Goal: Check status: Check status

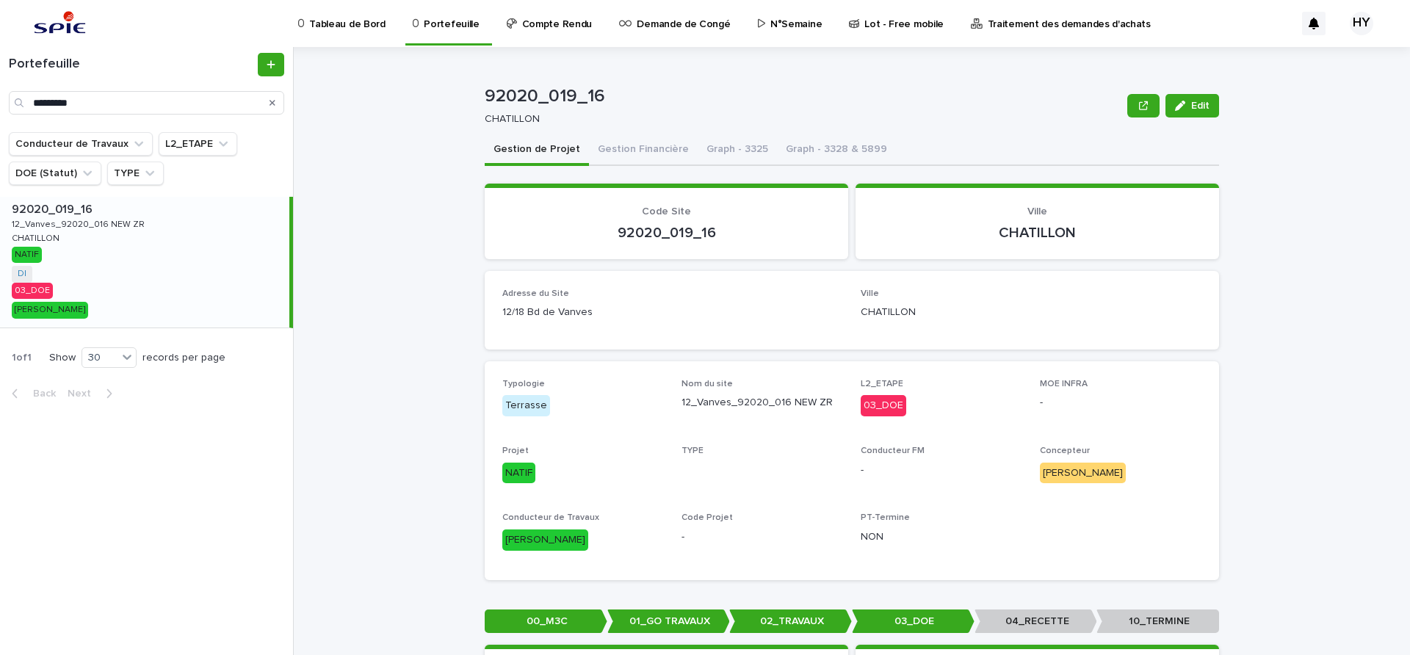
type input "*********"
click at [174, 237] on div "92020_019_16 92020_019_16 12_Vanves_92020_016 NEW ZR 12_Vanves_92020_016 NEW ZR…" at bounding box center [144, 262] width 289 height 131
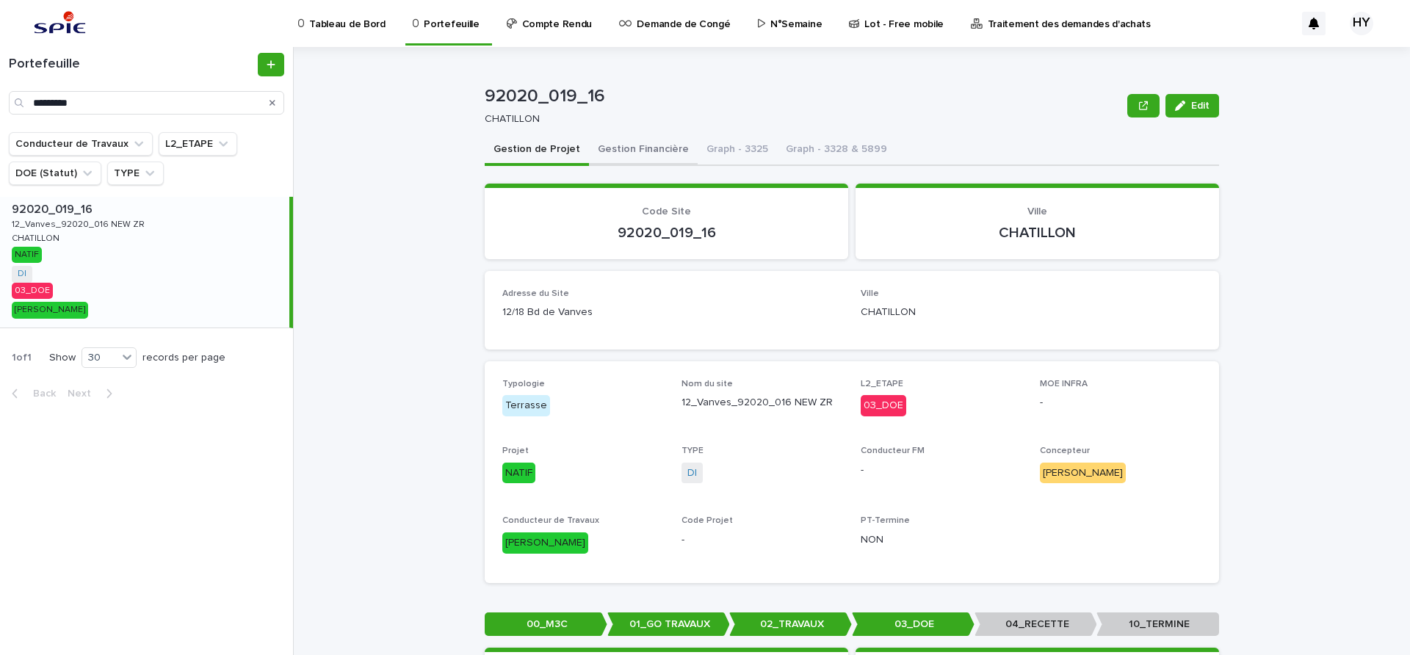
click at [616, 139] on button "Gestion Financière" at bounding box center [643, 150] width 109 height 31
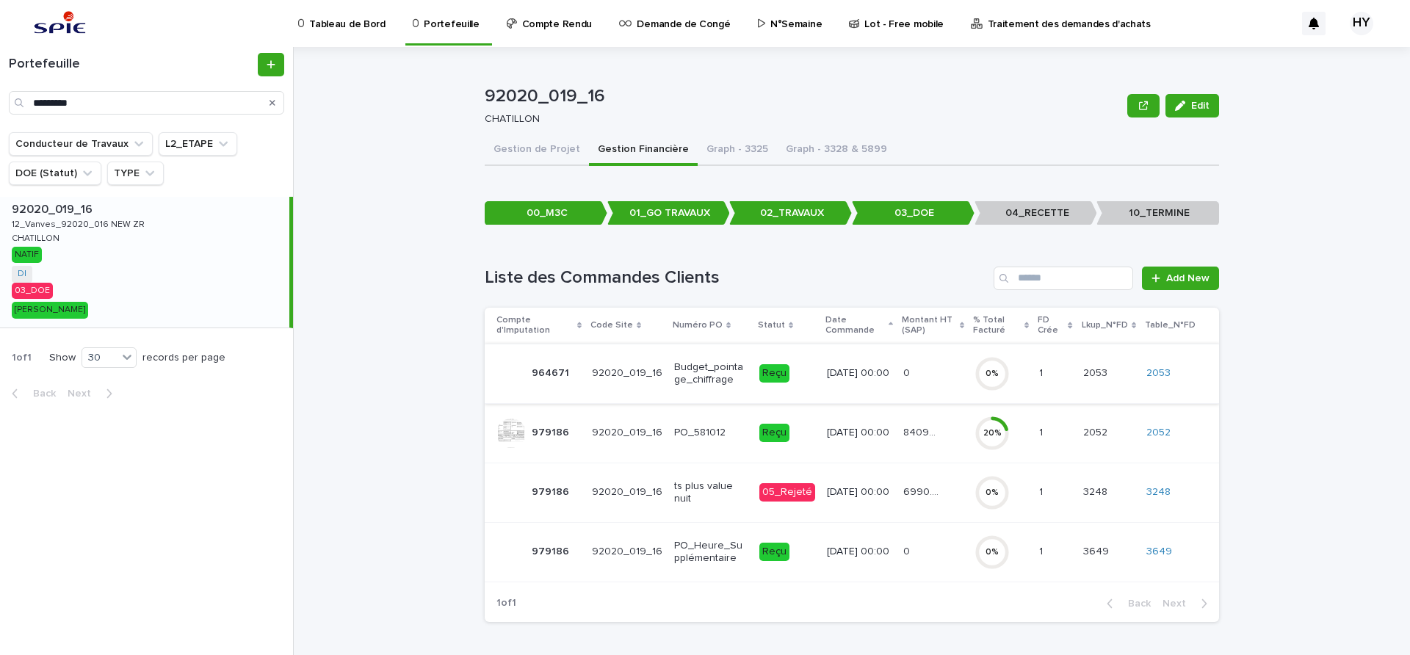
scroll to position [1, 0]
click at [137, 237] on div "92020_019_16 92020_019_16 12_Vanves_92020_016 NEW ZR 12_Vanves_92020_016 NEW ZR…" at bounding box center [144, 262] width 289 height 131
click at [1160, 495] on link "3248" at bounding box center [1159, 492] width 24 height 12
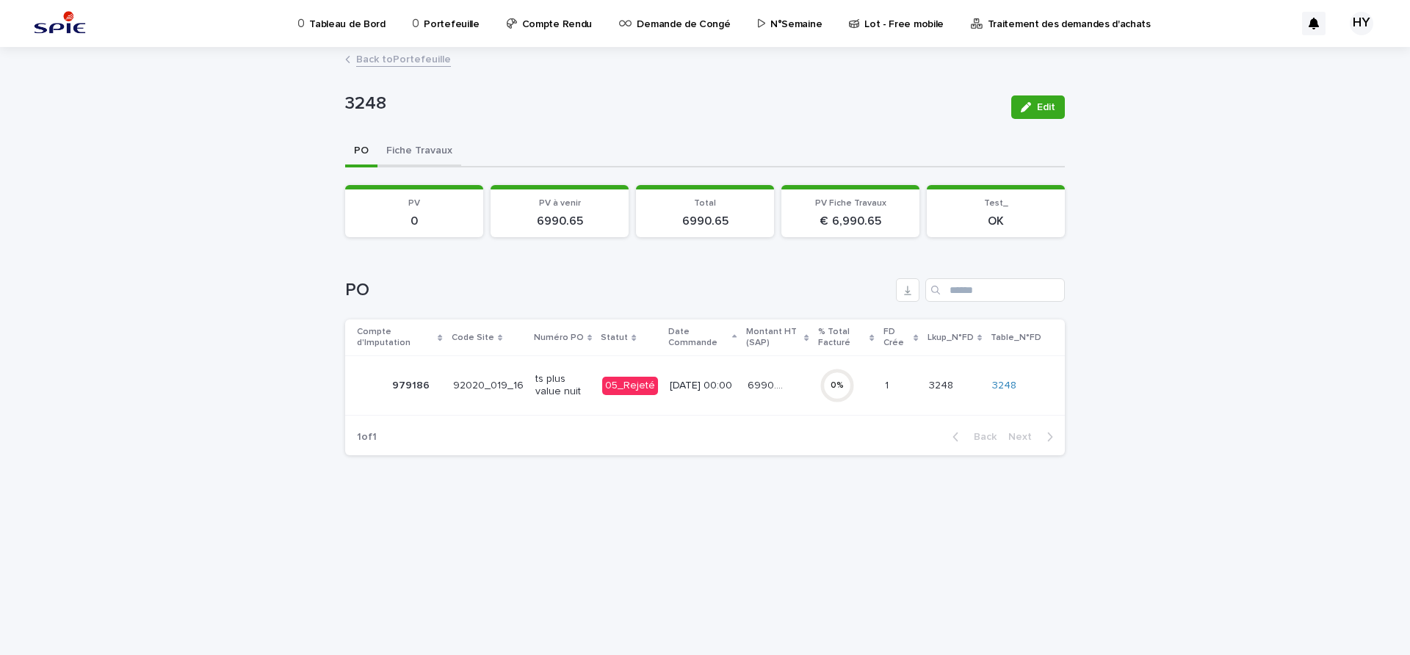
click at [433, 145] on button "Fiche Travaux" at bounding box center [420, 152] width 84 height 31
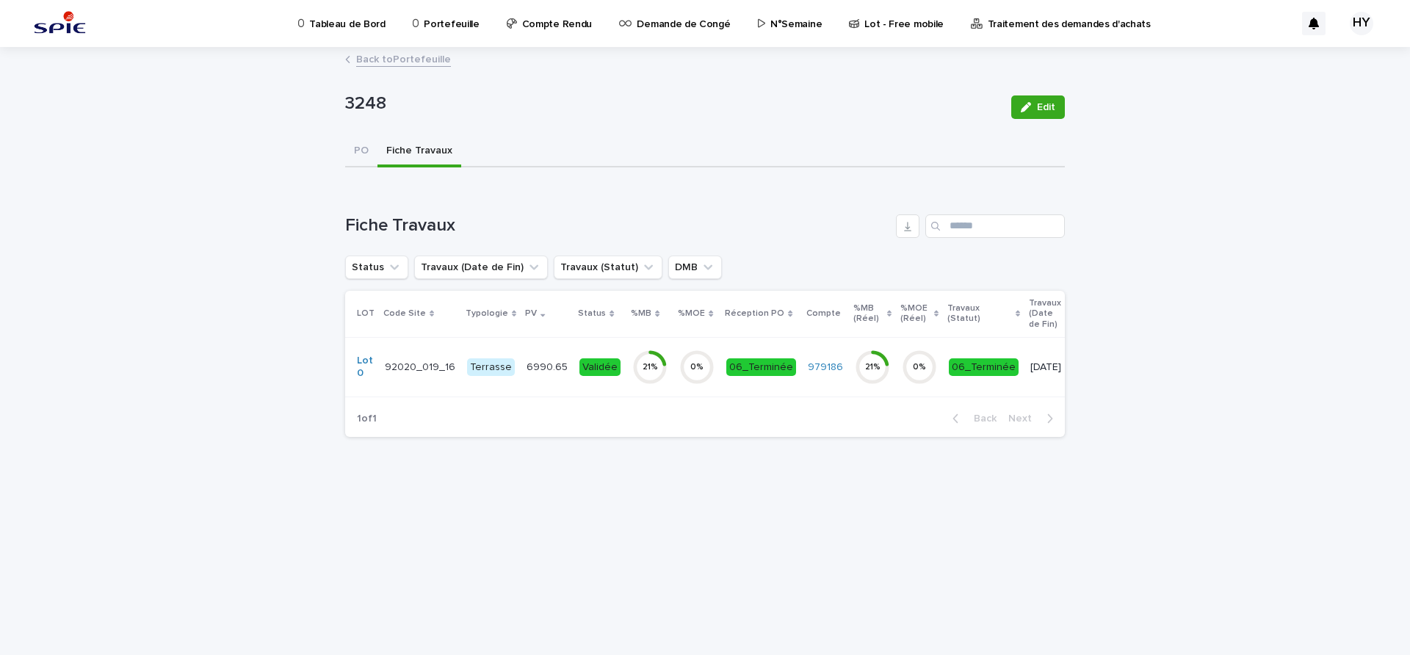
click at [641, 363] on div "21 %" at bounding box center [650, 367] width 35 height 10
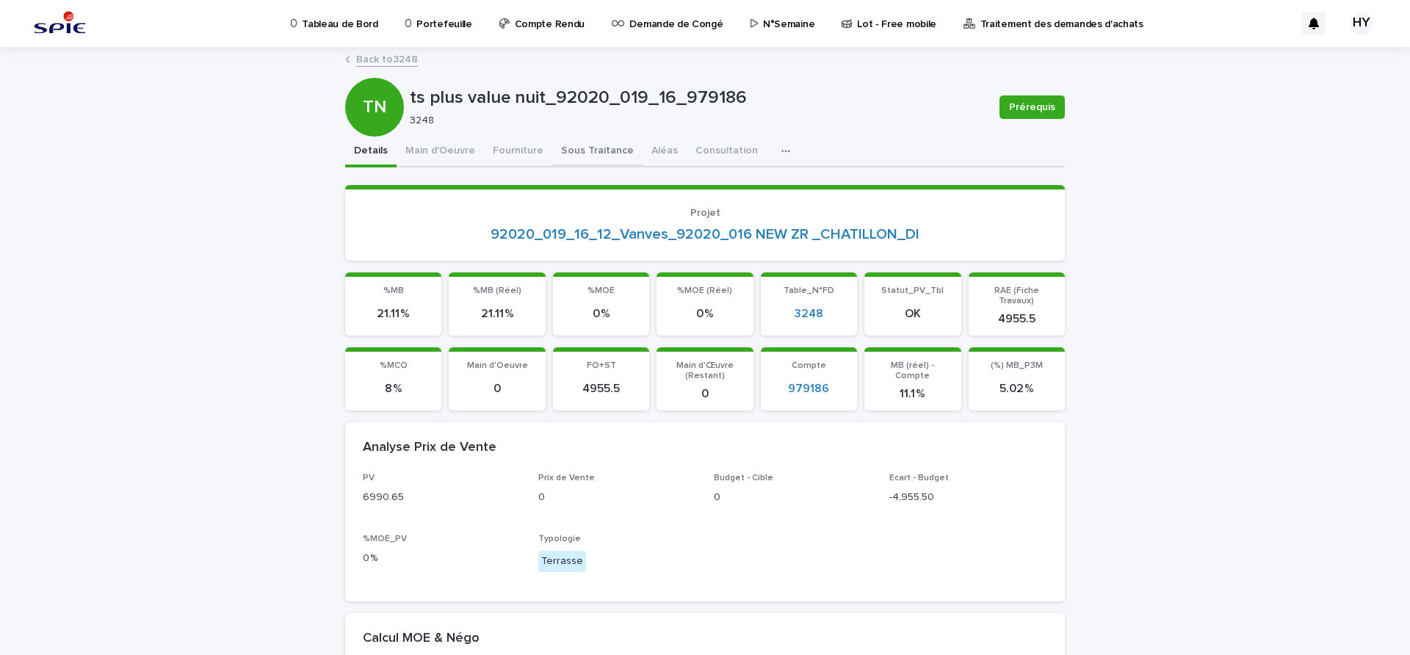
click at [589, 145] on button "Sous Traitance" at bounding box center [597, 152] width 90 height 31
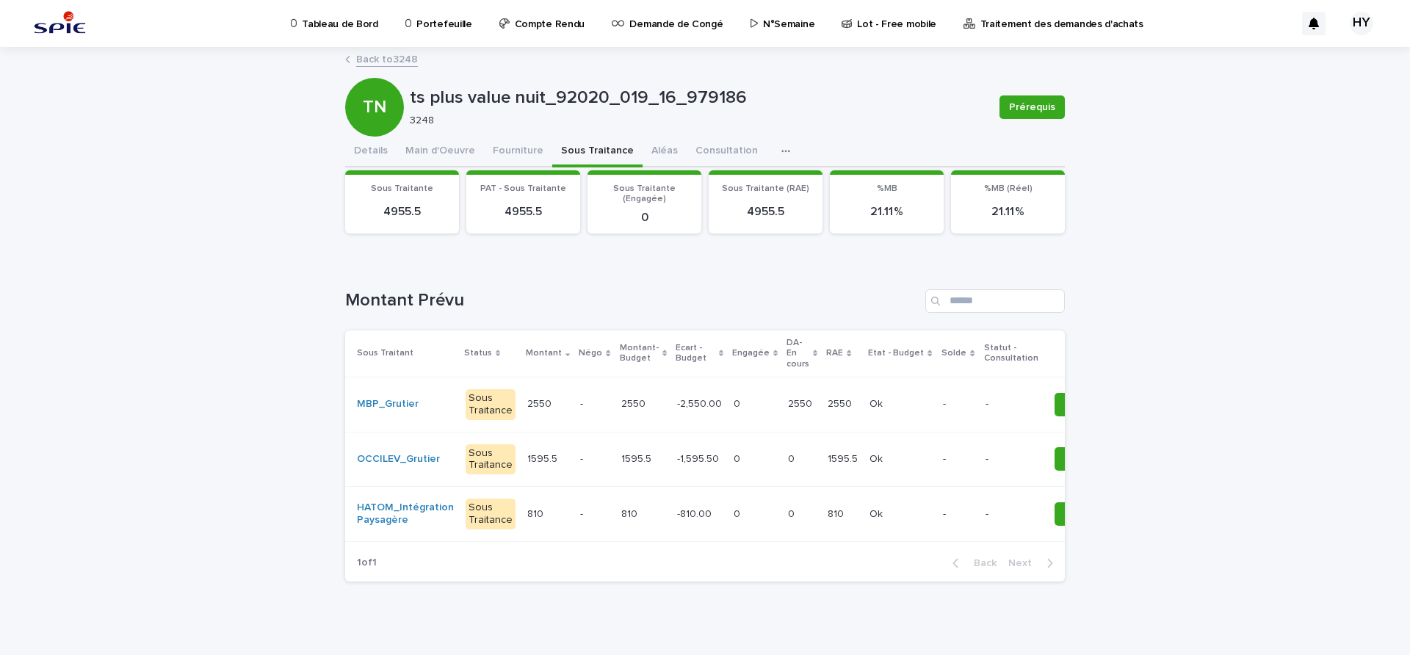
click at [788, 414] on div "2550 2550" at bounding box center [802, 404] width 28 height 24
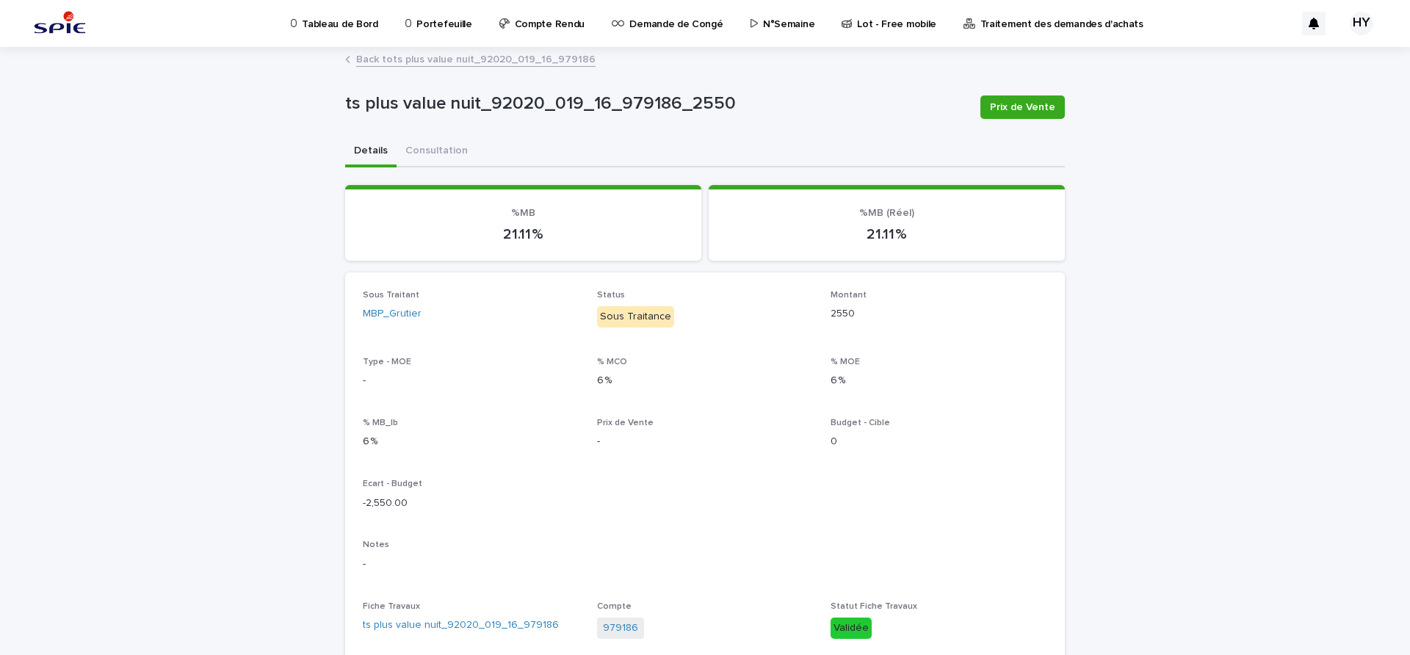
click at [461, 58] on link "Back to ts plus value nuit_92020_019_16_979186" at bounding box center [475, 58] width 239 height 17
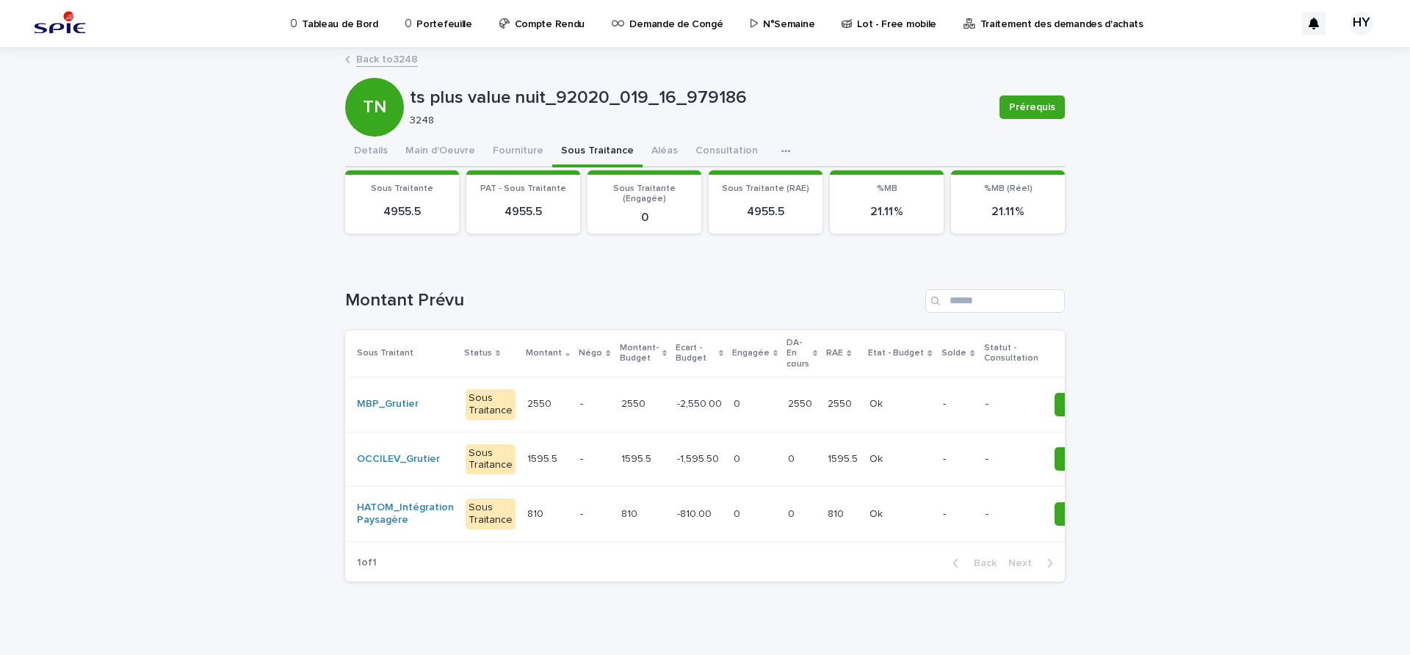
click at [734, 519] on p "0" at bounding box center [739, 512] width 10 height 15
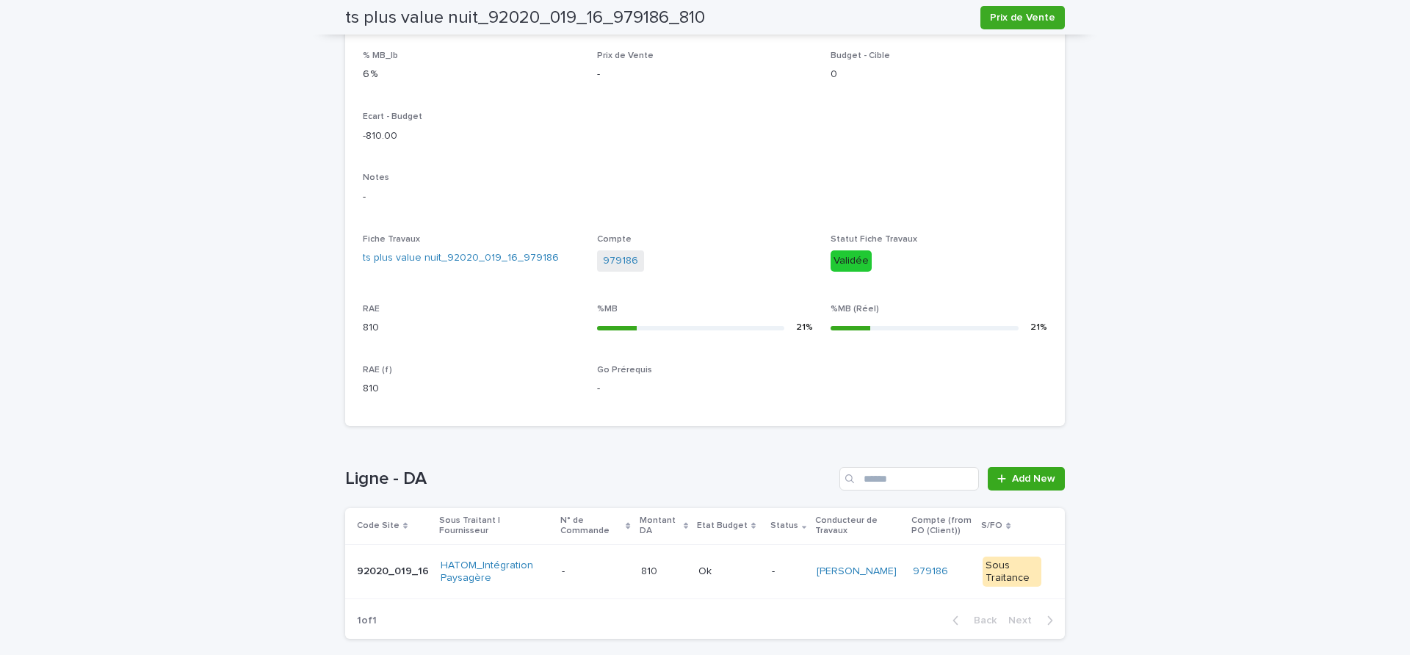
scroll to position [436, 0]
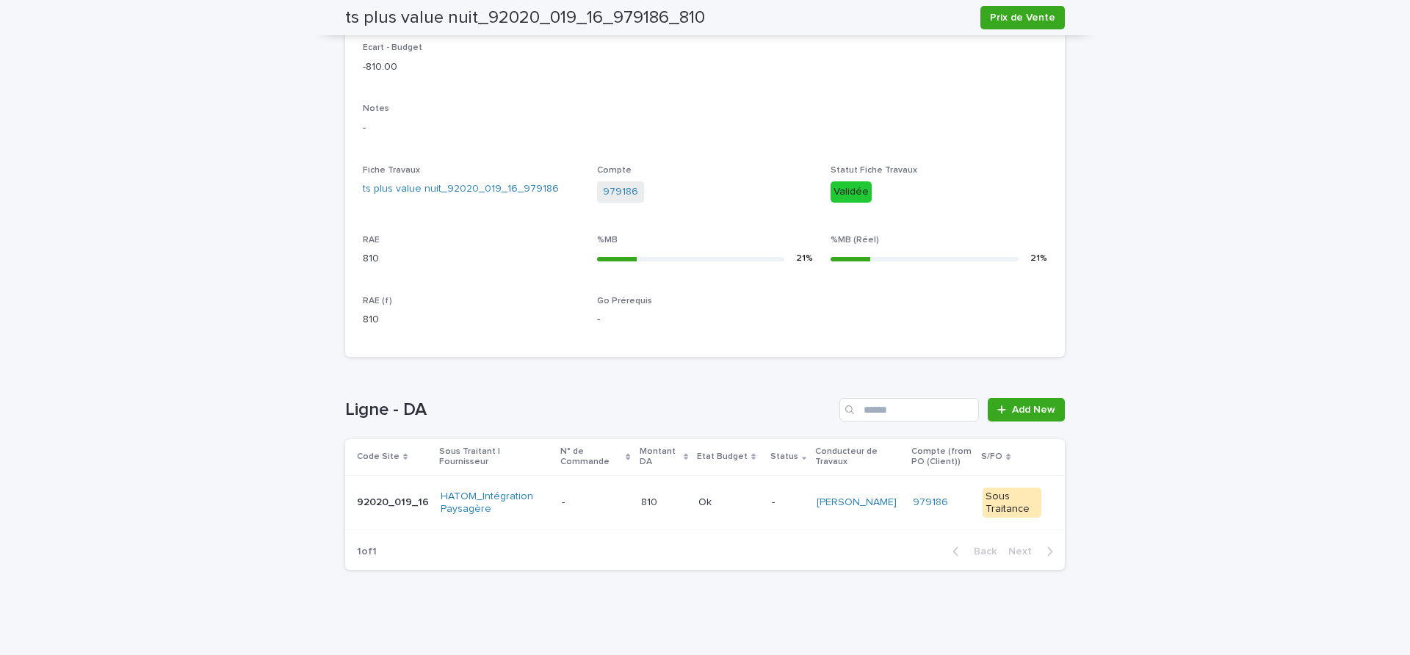
click at [695, 493] on td "Ok Ok" at bounding box center [729, 502] width 73 height 55
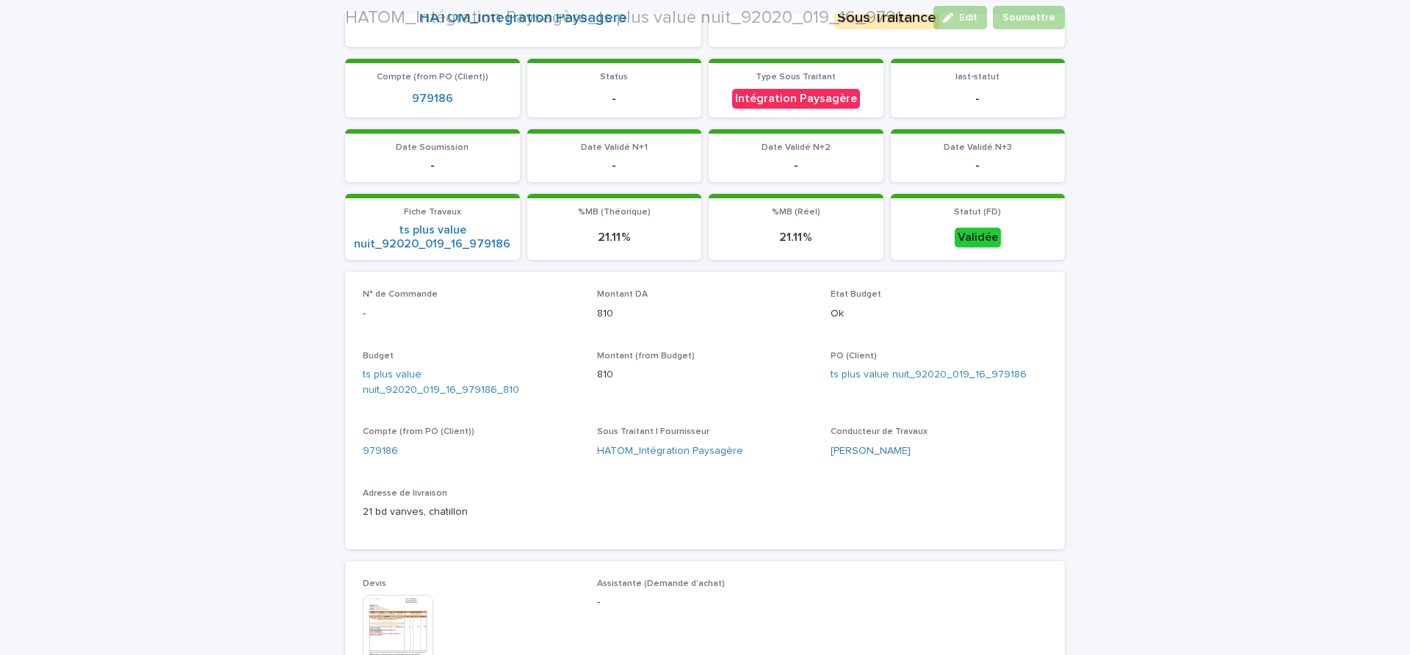
scroll to position [459, 0]
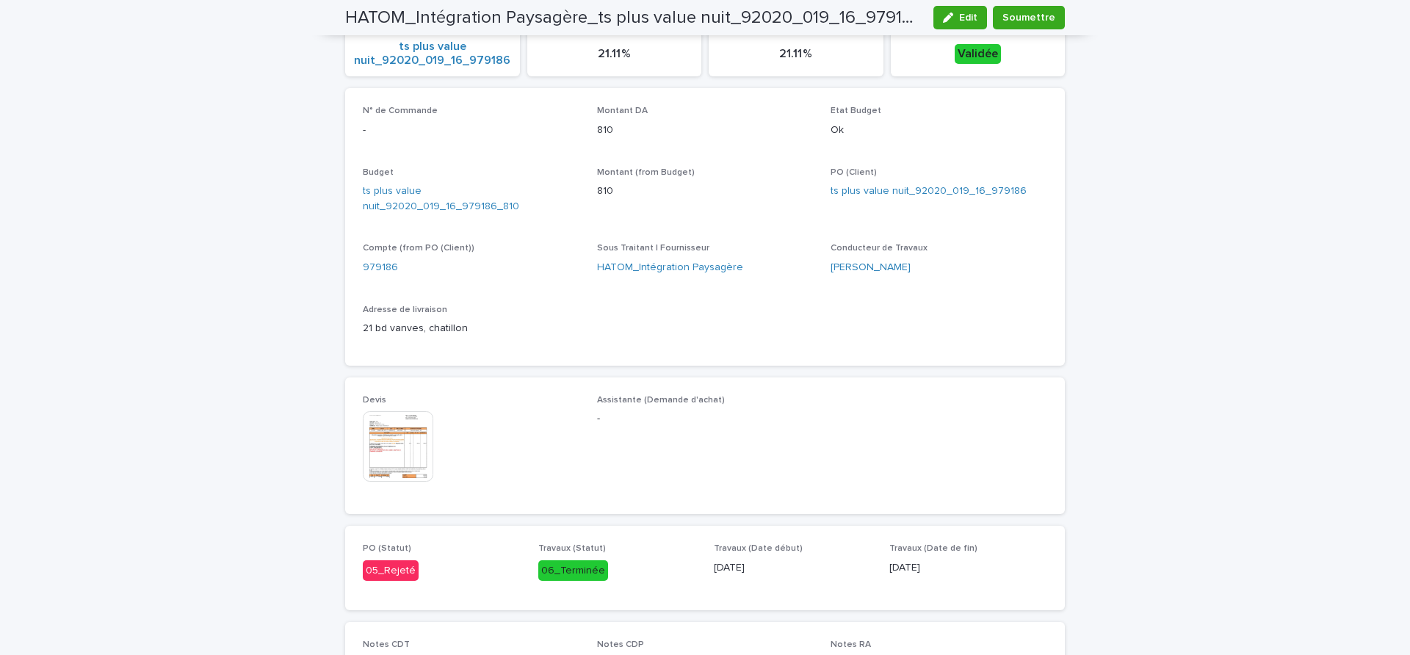
click at [394, 423] on img at bounding box center [398, 446] width 71 height 71
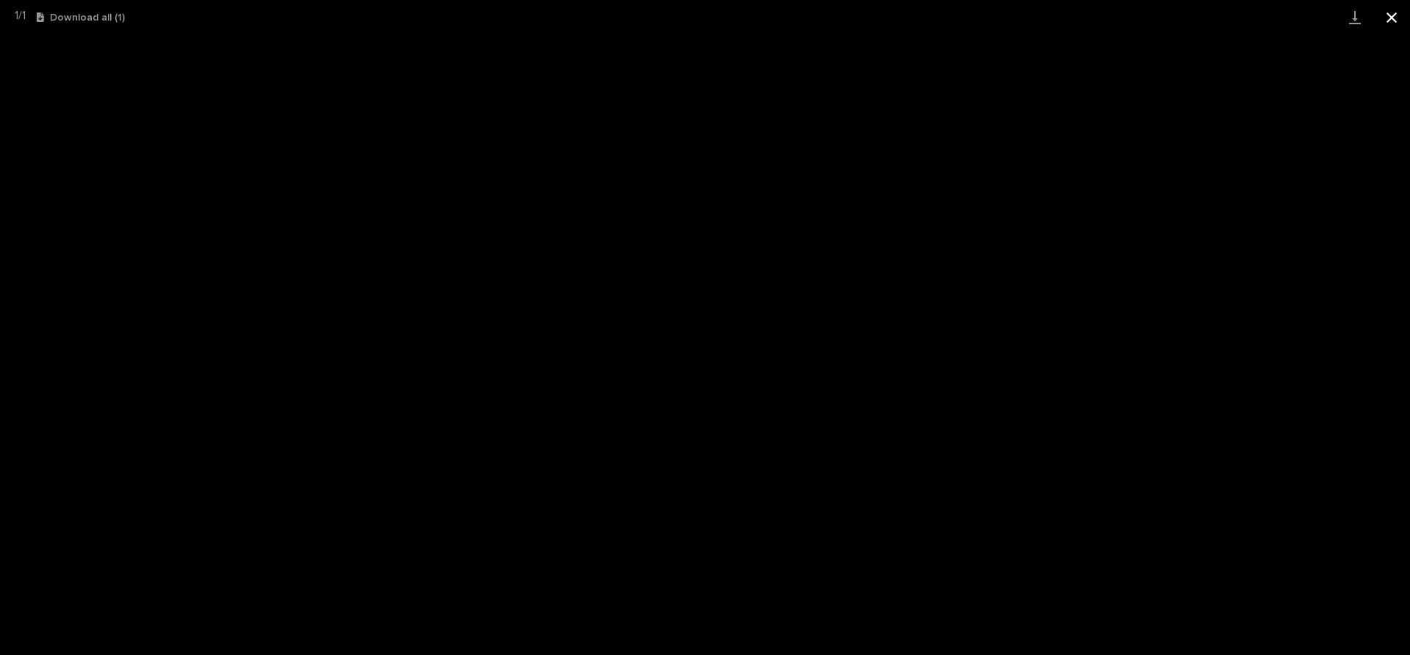
click at [1397, 24] on button "Close gallery" at bounding box center [1392, 17] width 37 height 35
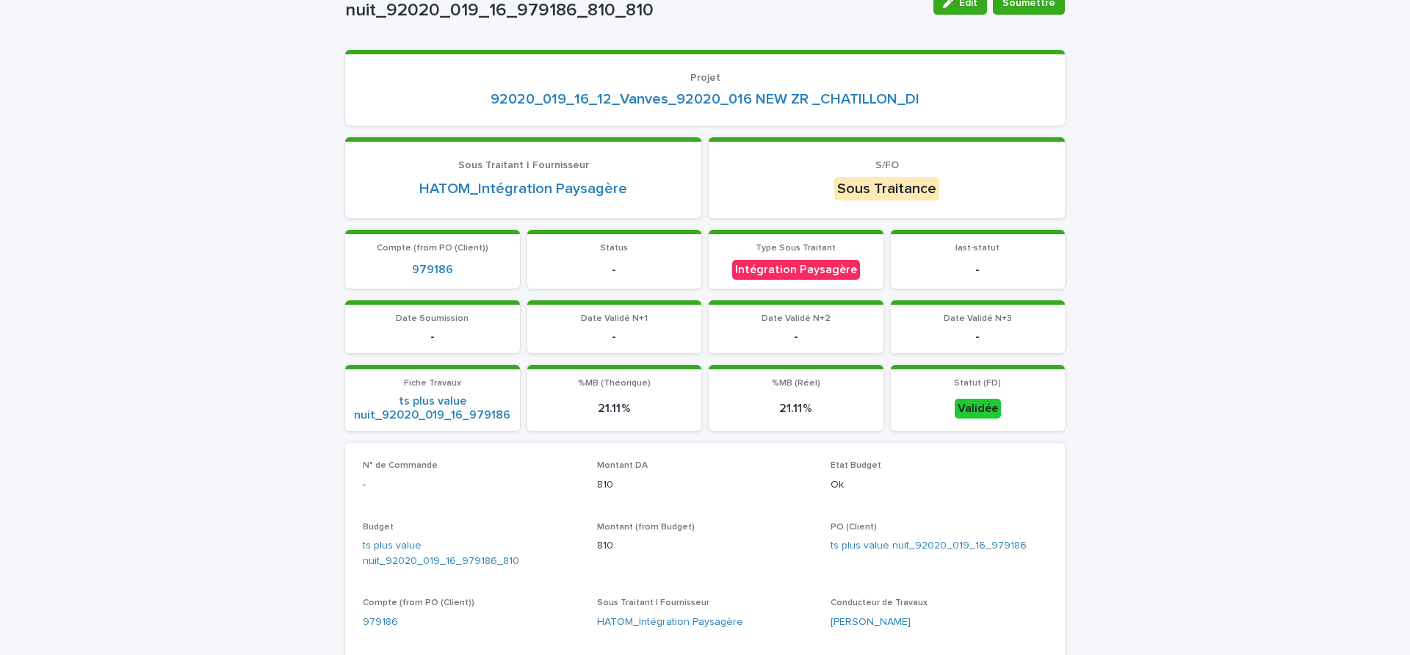
scroll to position [0, 0]
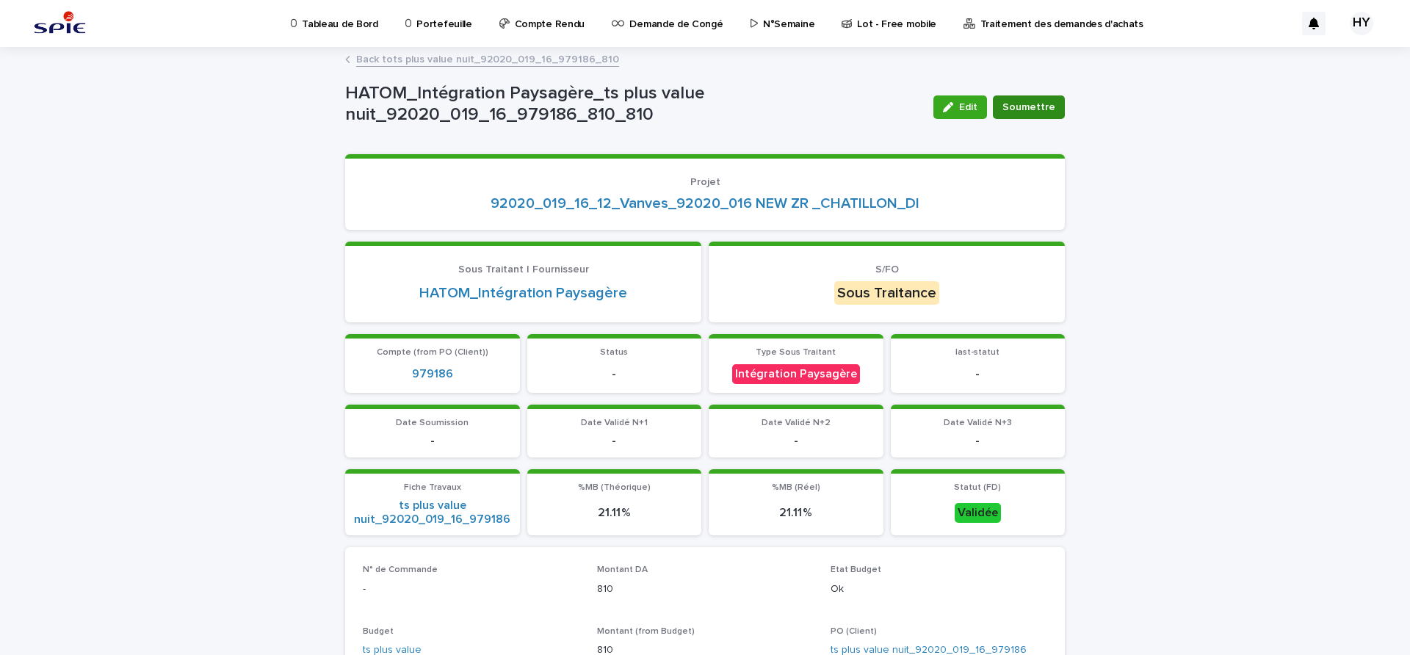
click at [1019, 108] on span "Soumettre" at bounding box center [1029, 107] width 53 height 15
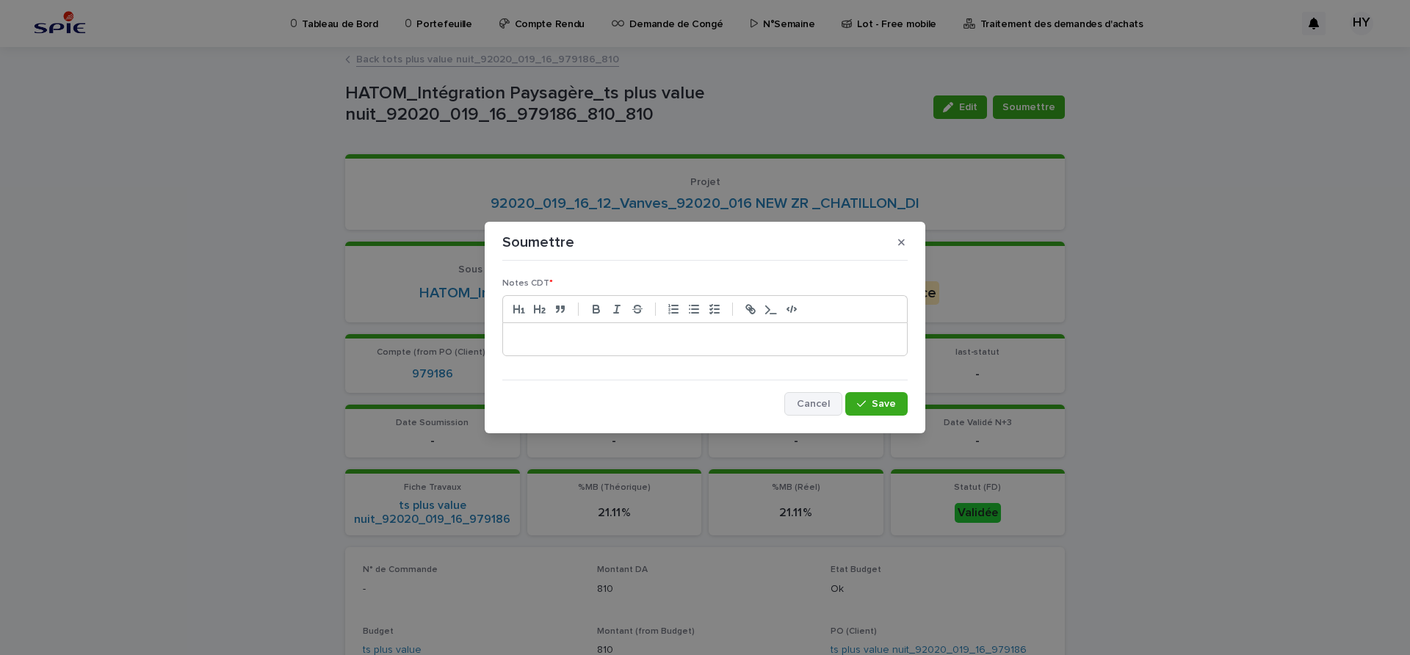
click at [810, 395] on button "Cancel" at bounding box center [814, 404] width 58 height 24
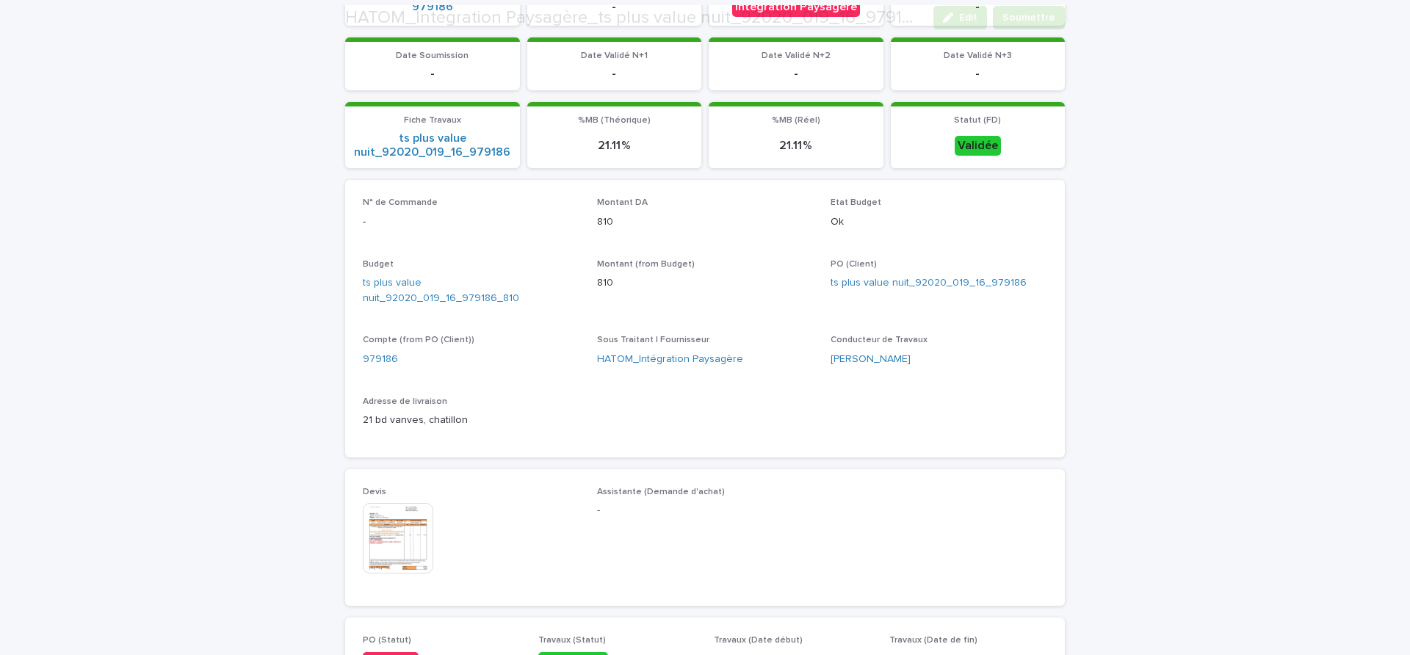
scroll to position [459, 0]
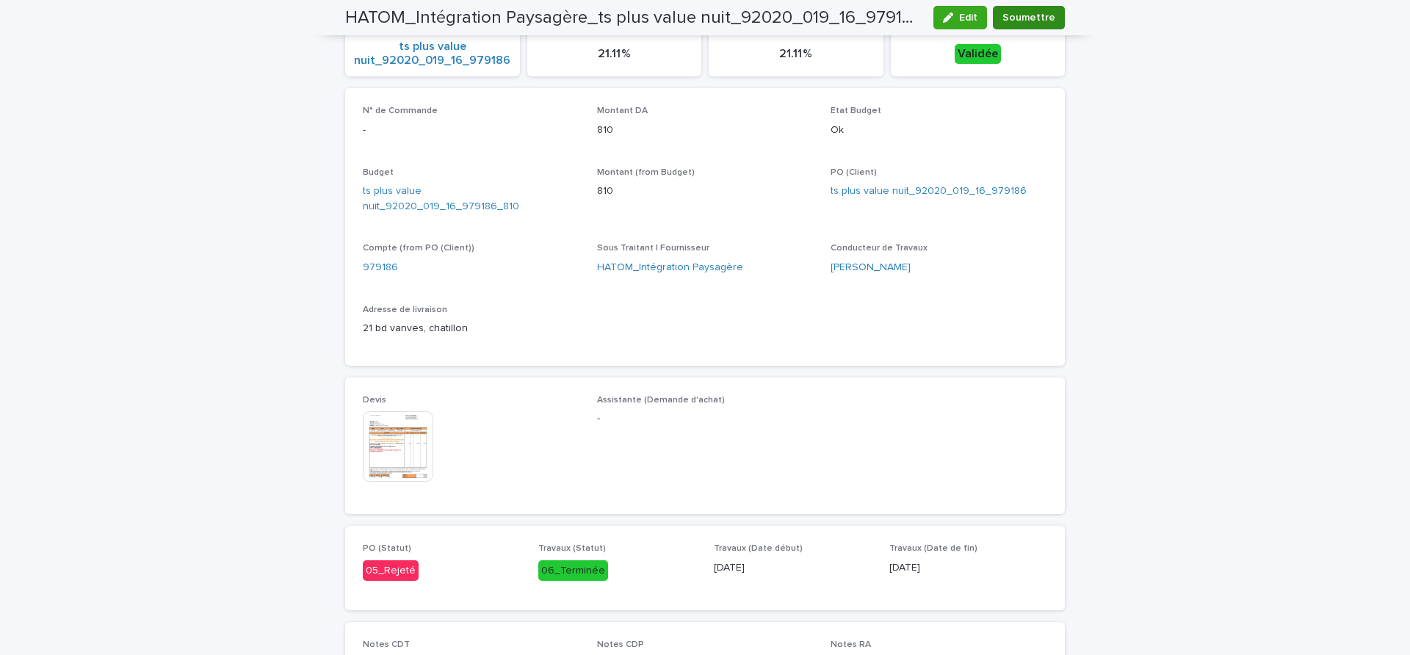
click at [1045, 21] on span "Soumettre" at bounding box center [1029, 17] width 53 height 15
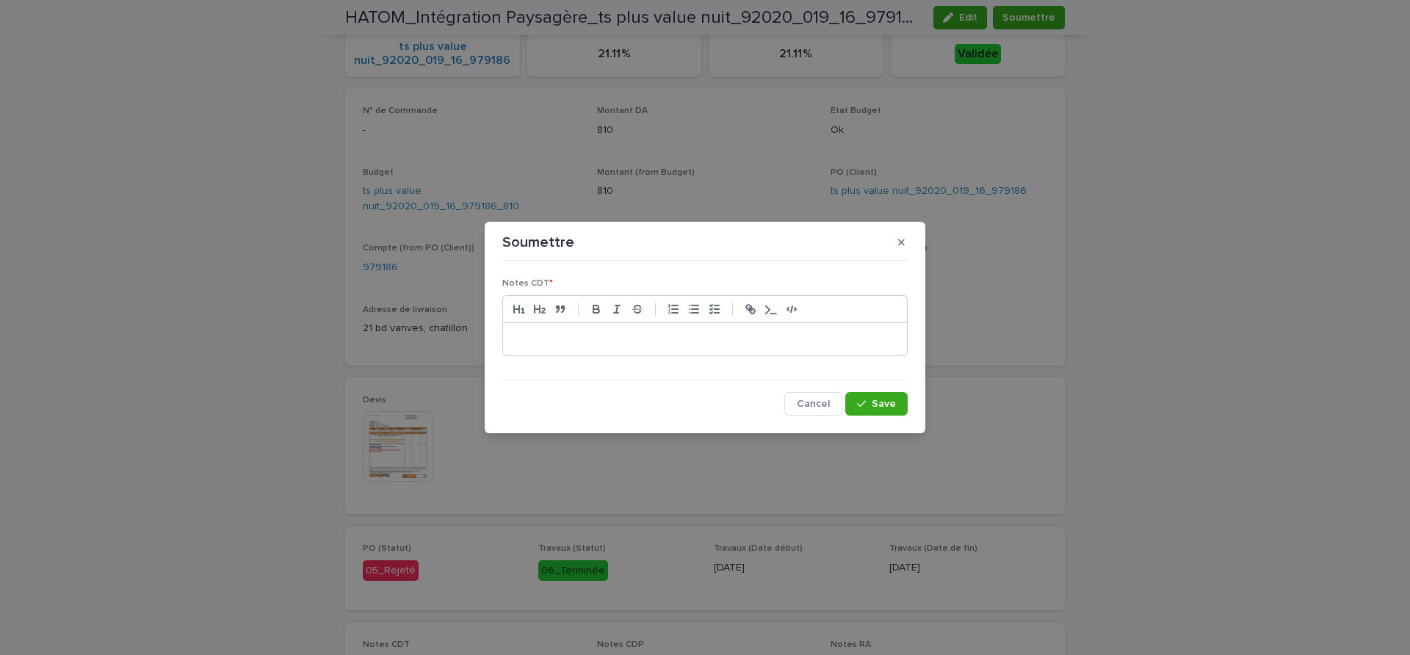
click at [648, 345] on p at bounding box center [705, 339] width 382 height 15
click at [722, 336] on p "**********" at bounding box center [705, 339] width 382 height 15
click at [884, 407] on span "Save" at bounding box center [884, 404] width 24 height 10
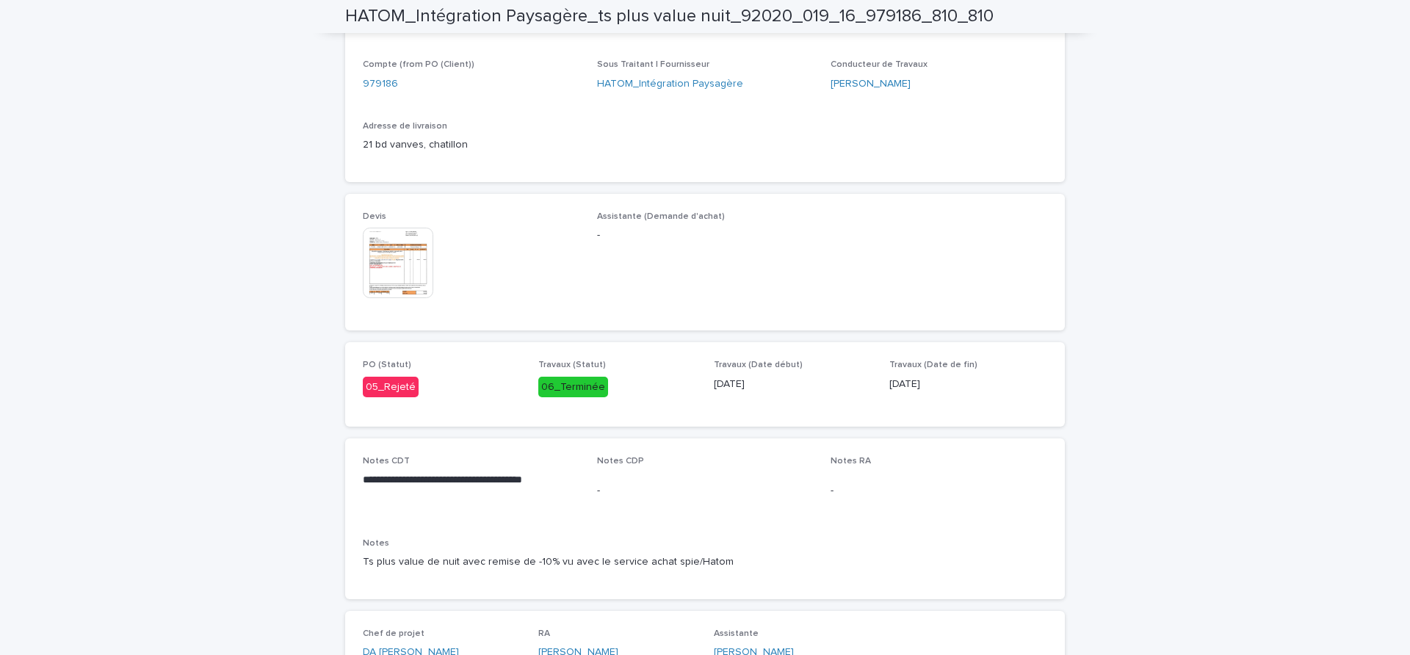
scroll to position [0, 0]
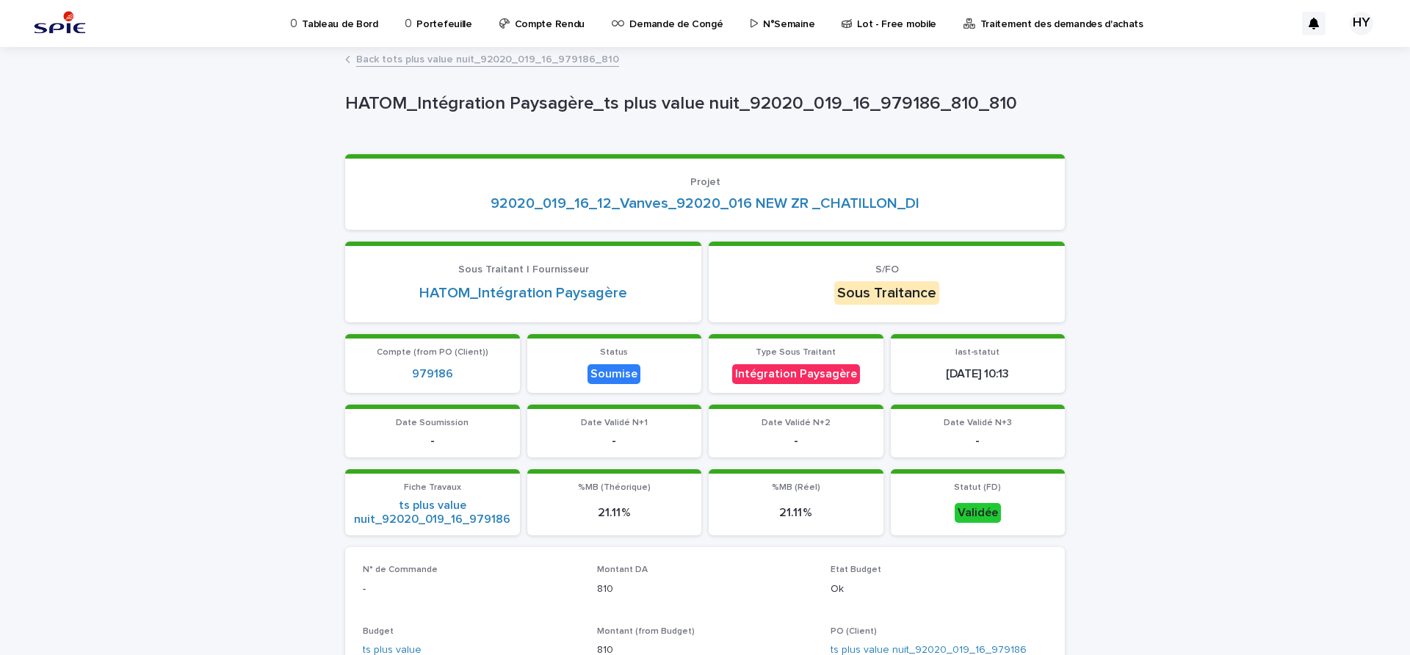
click at [522, 61] on link "Back to ts plus value nuit_92020_019_16_979186_810" at bounding box center [487, 58] width 263 height 17
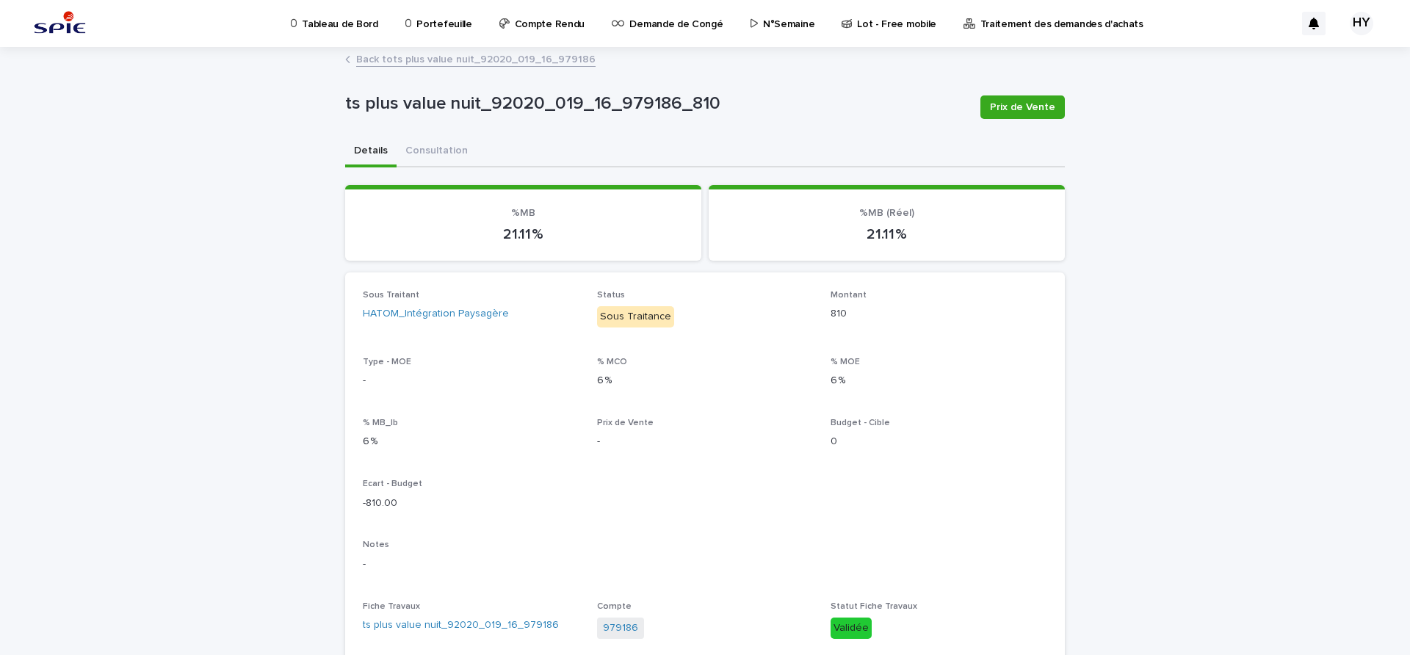
click at [420, 54] on link "Back to ts plus value nuit_92020_019_16_979186" at bounding box center [475, 58] width 239 height 17
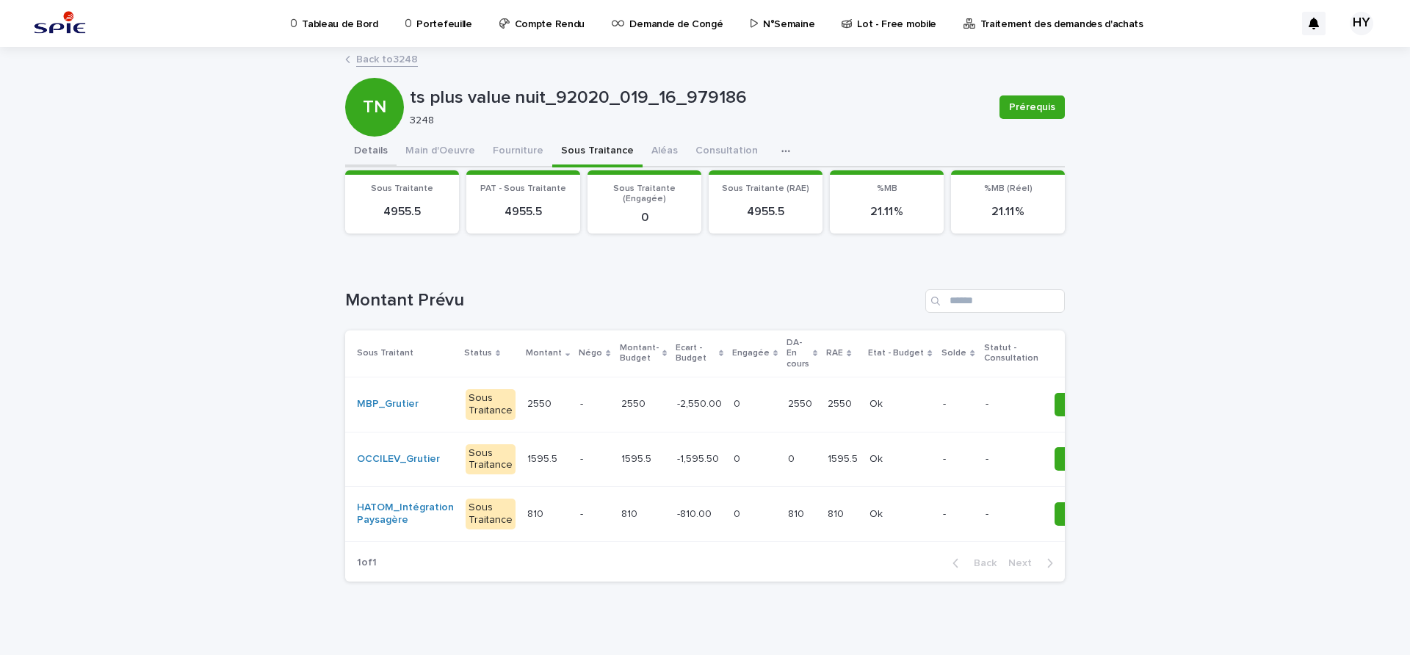
click at [367, 152] on button "Details" at bounding box center [370, 152] width 51 height 31
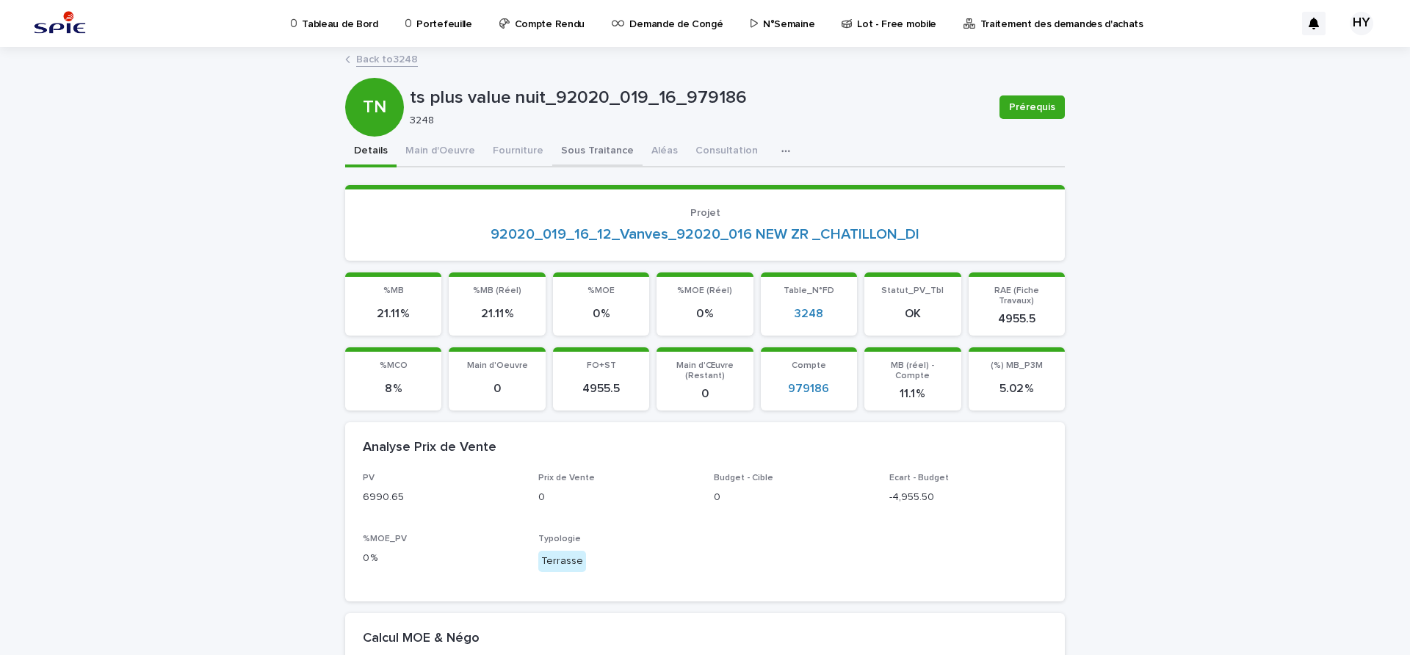
click at [568, 156] on button "Sous Traitance" at bounding box center [597, 152] width 90 height 31
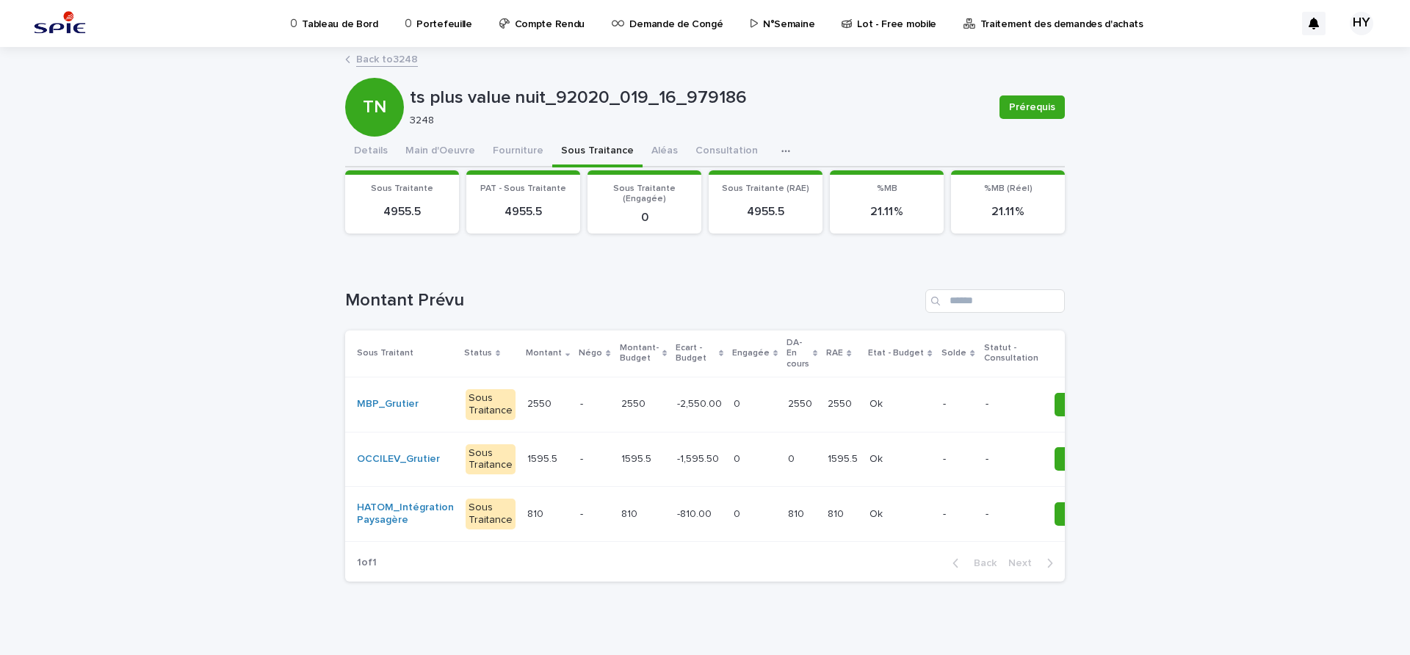
click at [677, 465] on div "-1,595.50 -1,595.50" at bounding box center [699, 459] width 45 height 24
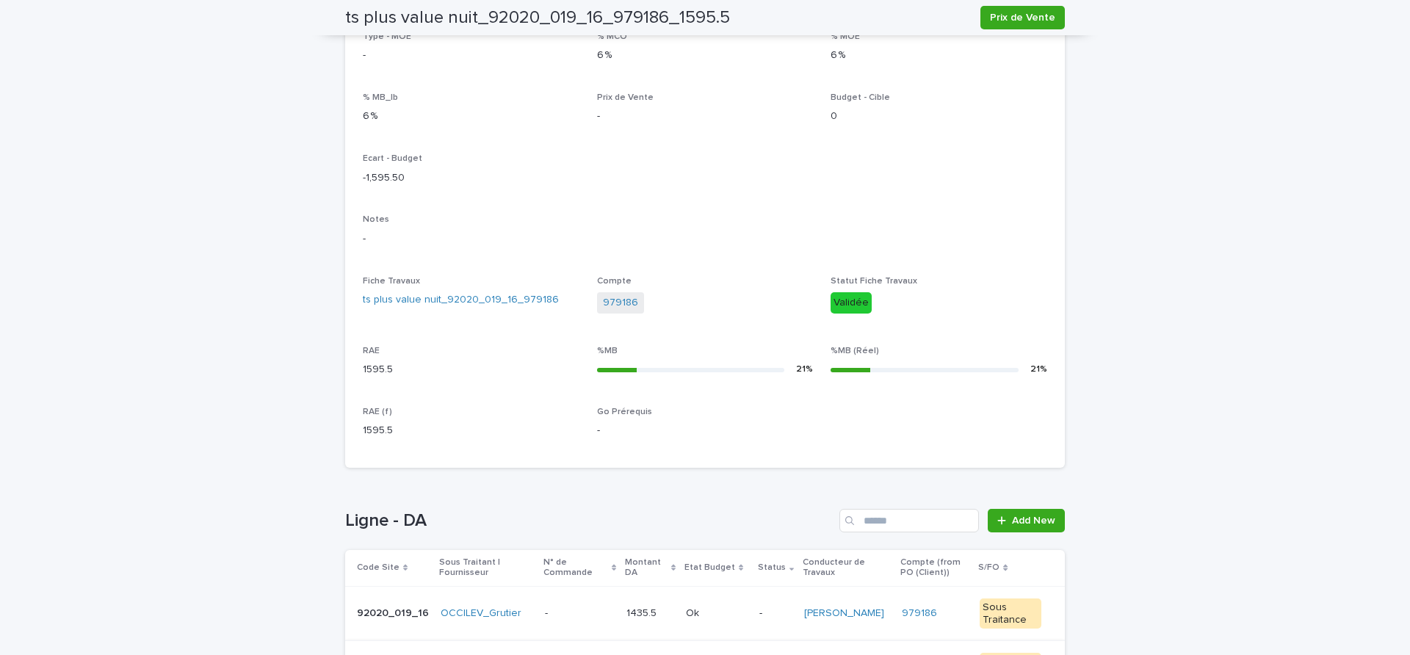
scroll to position [408, 0]
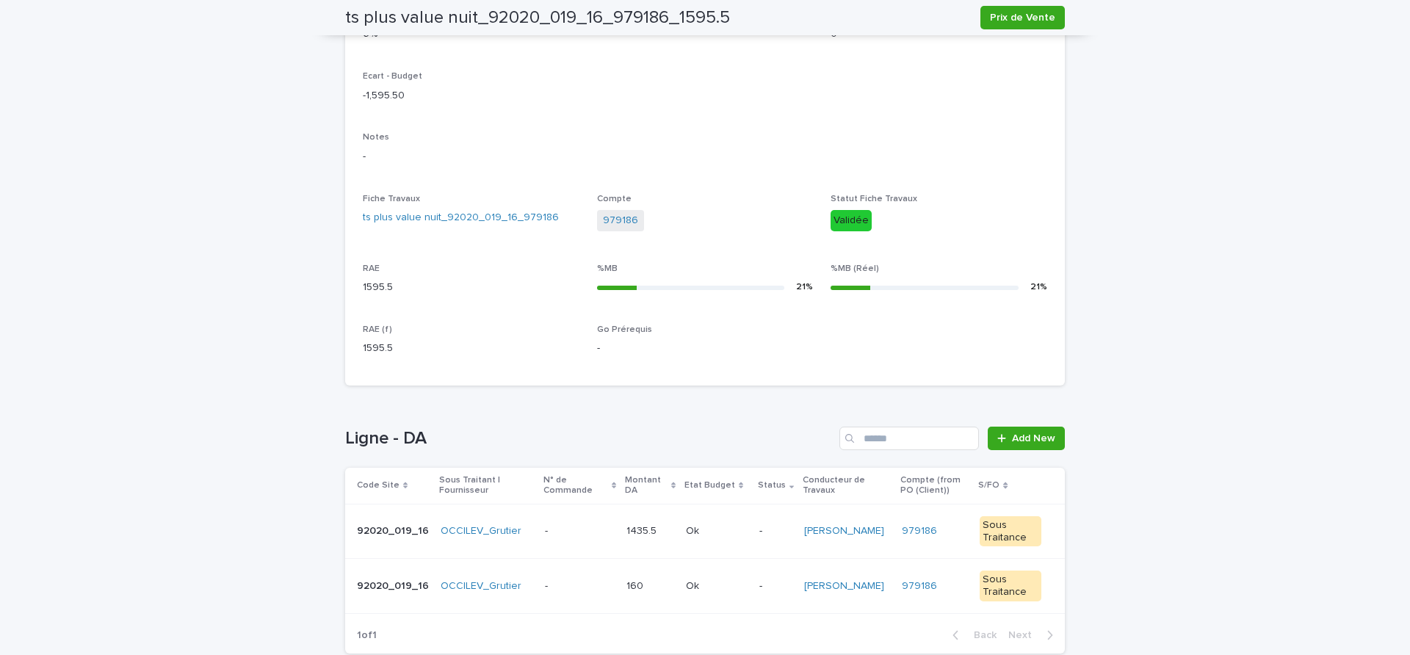
click at [706, 536] on p at bounding box center [717, 531] width 62 height 12
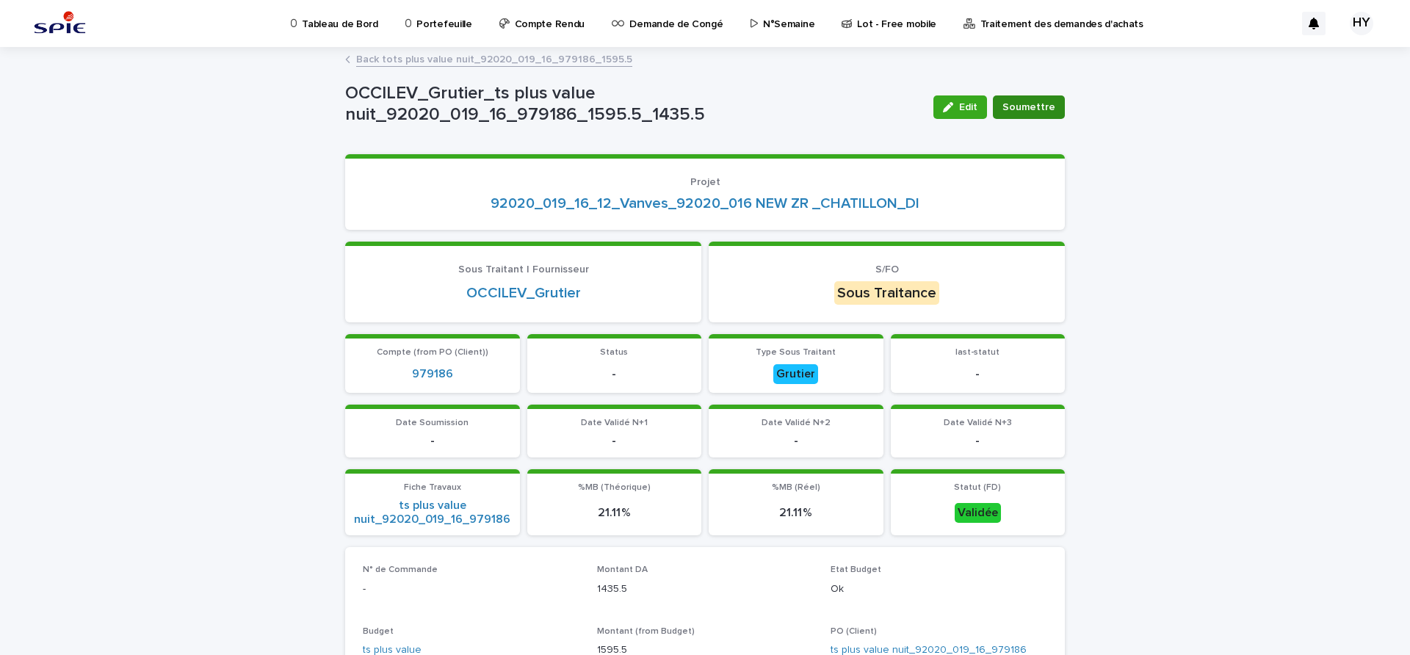
click at [1020, 101] on span "Soumettre" at bounding box center [1029, 107] width 53 height 15
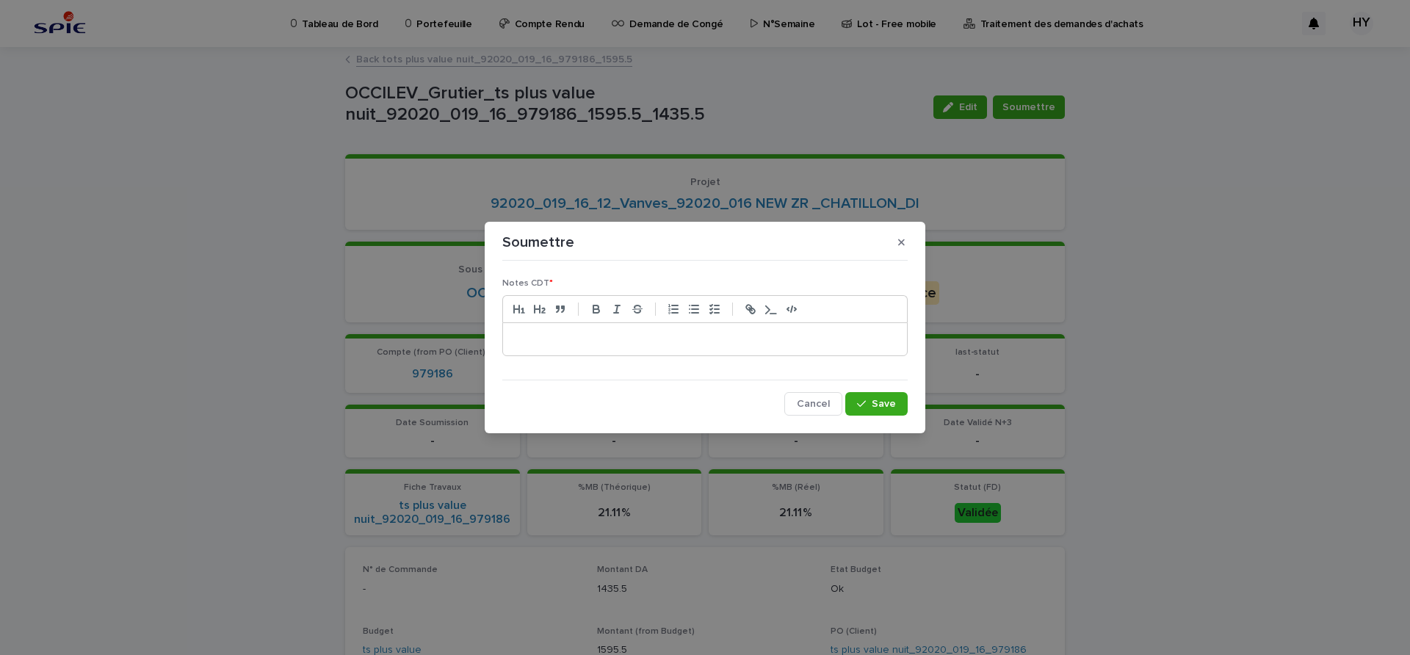
click at [669, 336] on p at bounding box center [705, 339] width 382 height 15
click at [871, 400] on div "button" at bounding box center [864, 404] width 15 height 10
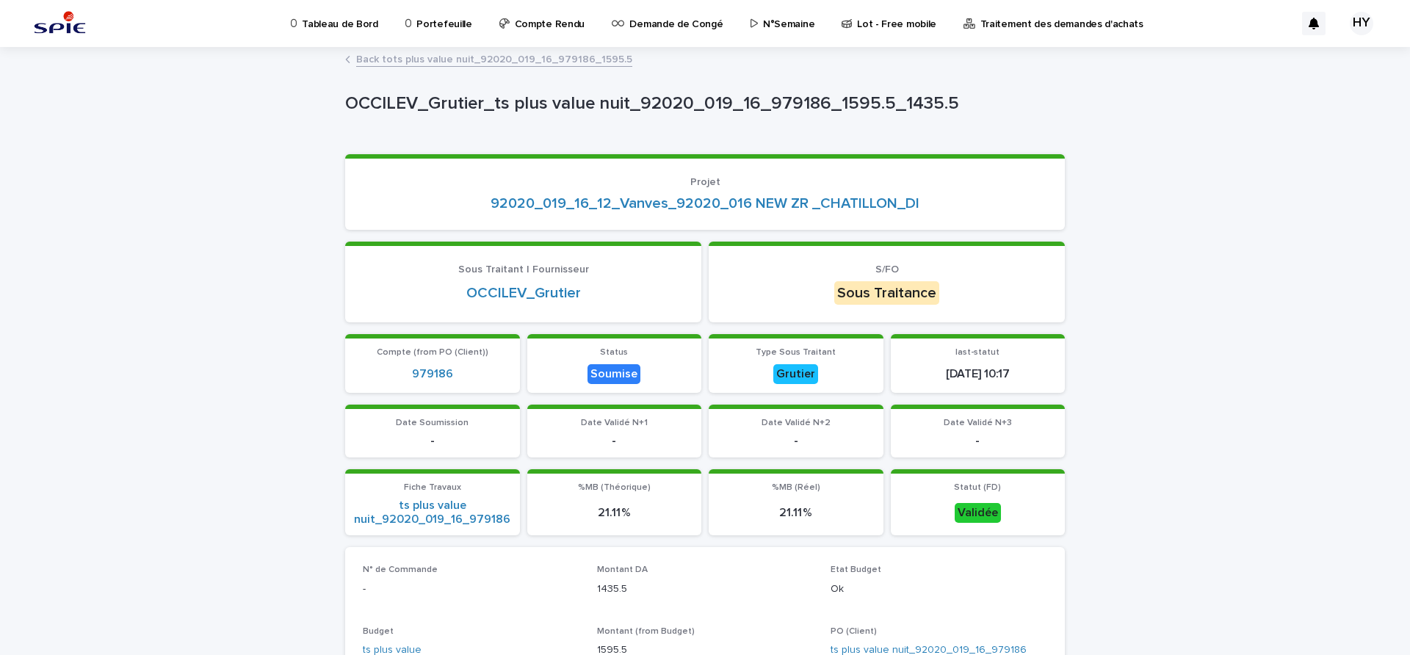
click at [455, 52] on link "Back to ts plus value nuit_92020_019_16_979186_1595.5" at bounding box center [494, 58] width 276 height 17
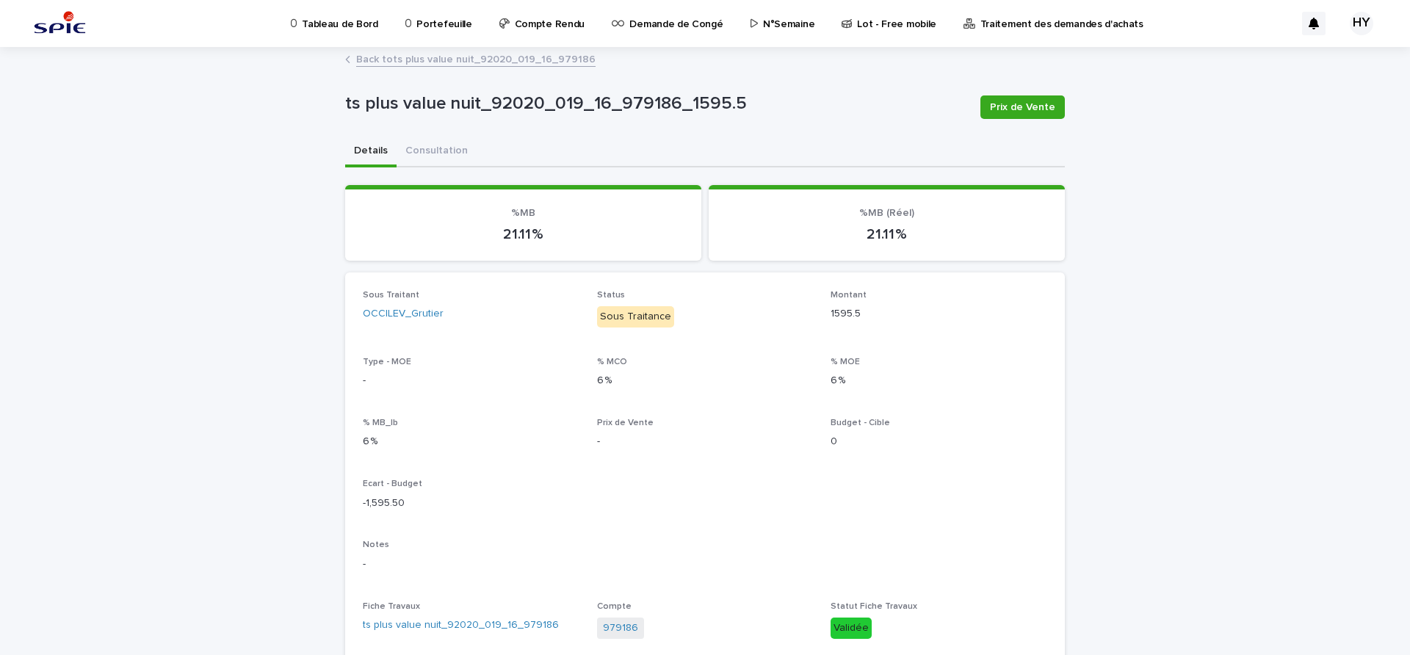
click at [449, 57] on link "Back to ts plus value nuit_92020_019_16_979186" at bounding box center [475, 58] width 239 height 17
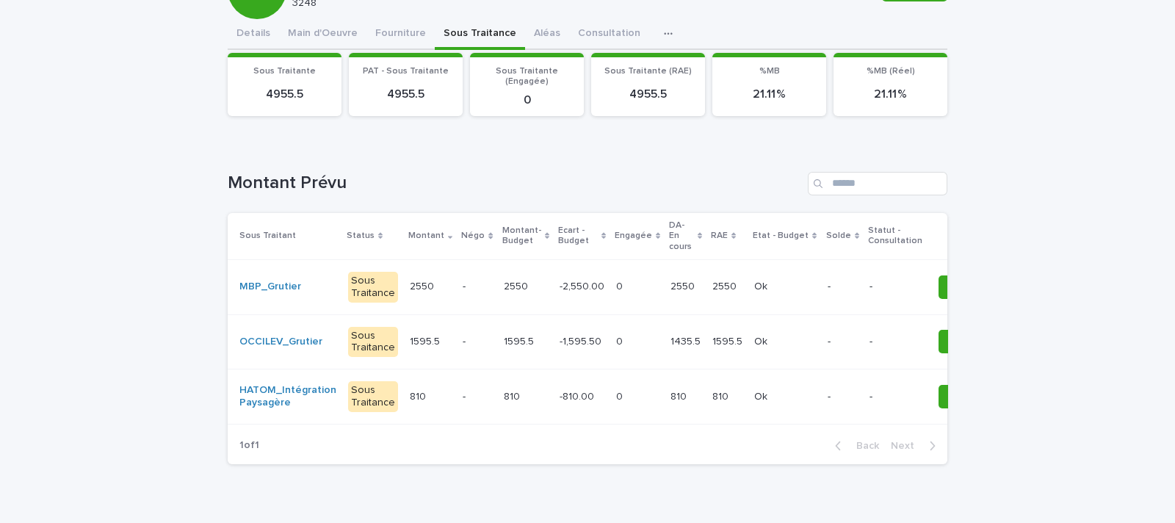
scroll to position [122, 0]
